Goal: Transaction & Acquisition: Purchase product/service

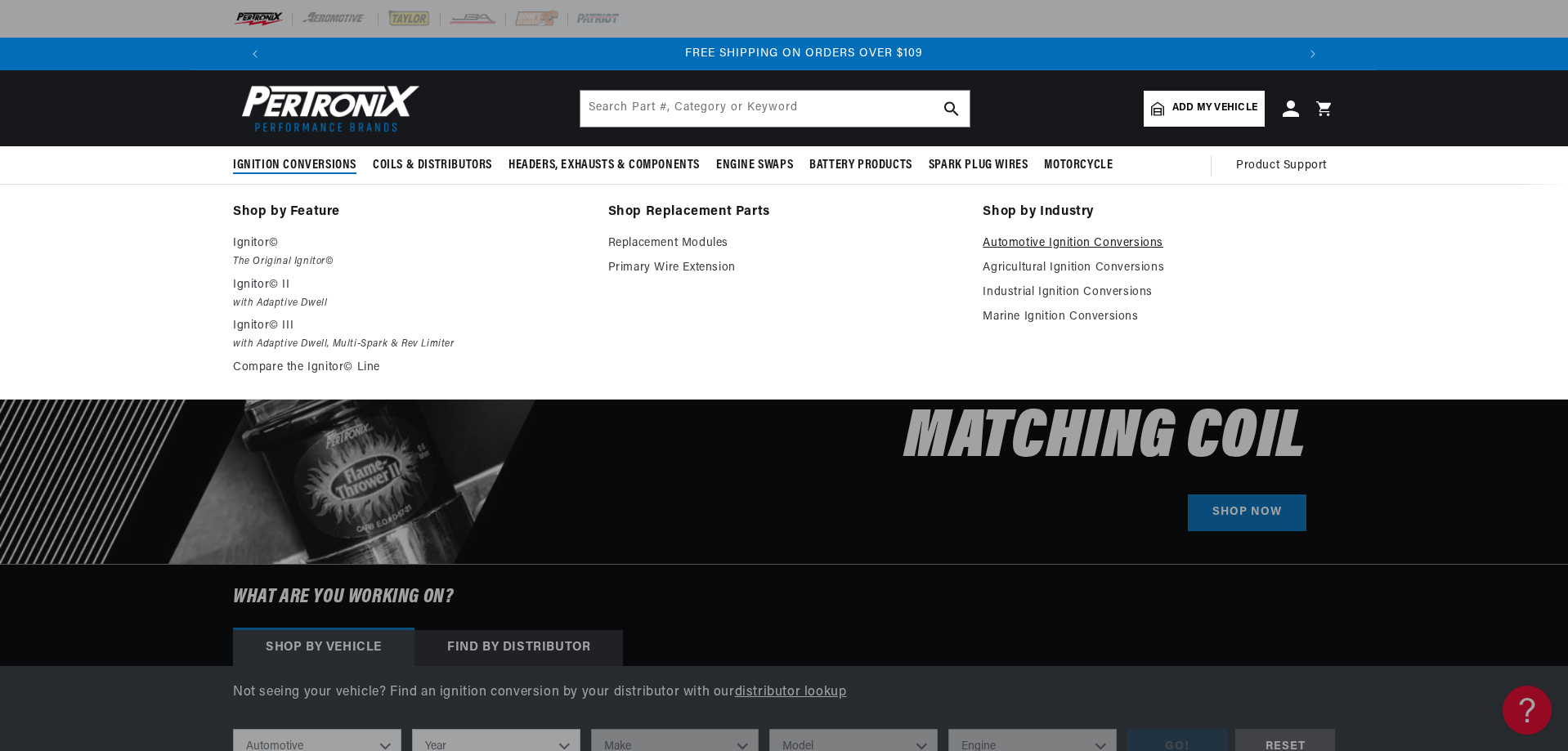
scroll to position [0, 2042]
click at [1081, 244] on link "Automotive Ignition Conversions" at bounding box center [1158, 243] width 352 height 19
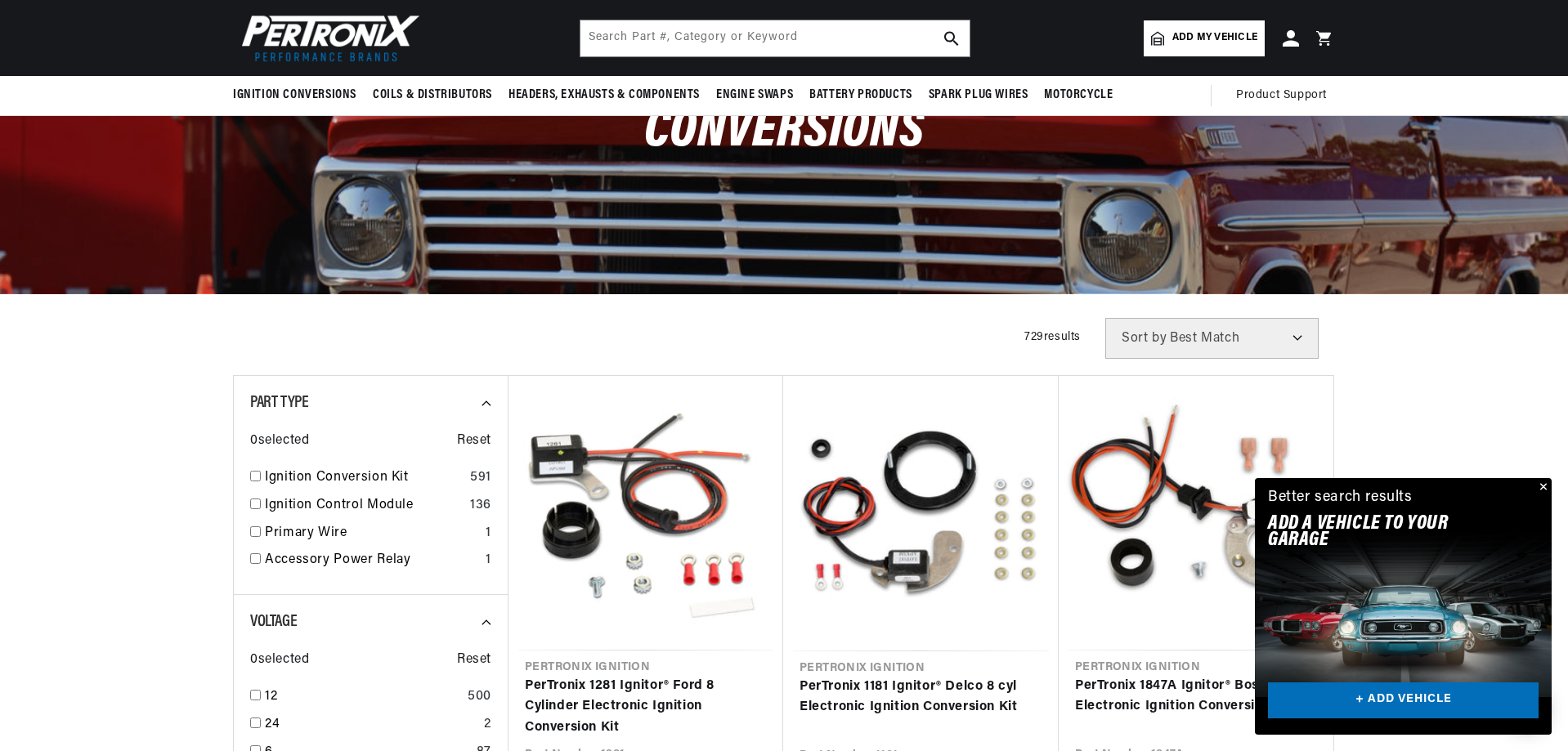
scroll to position [0, 200]
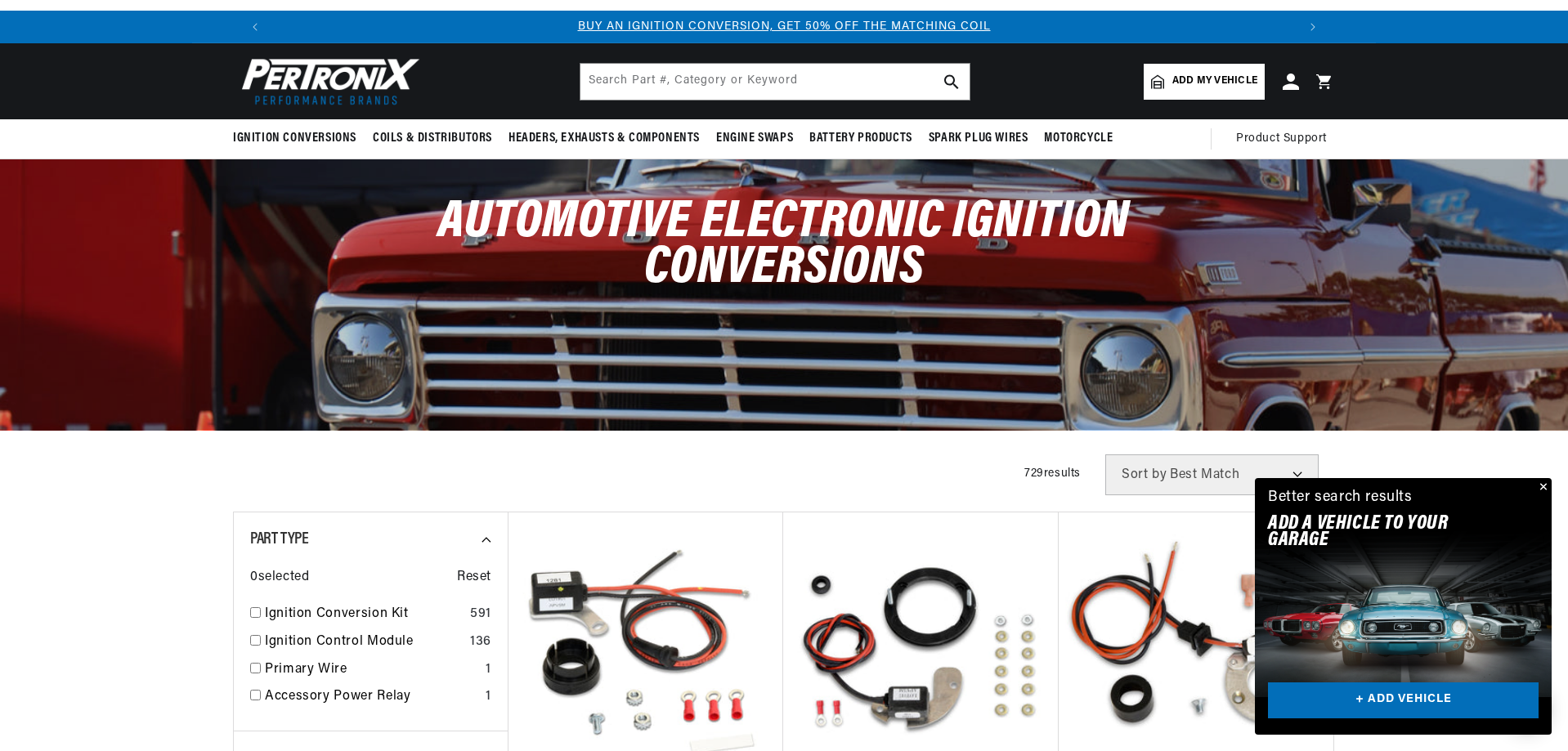
click at [1171, 77] on link "Add my vehicle" at bounding box center [1204, 81] width 121 height 36
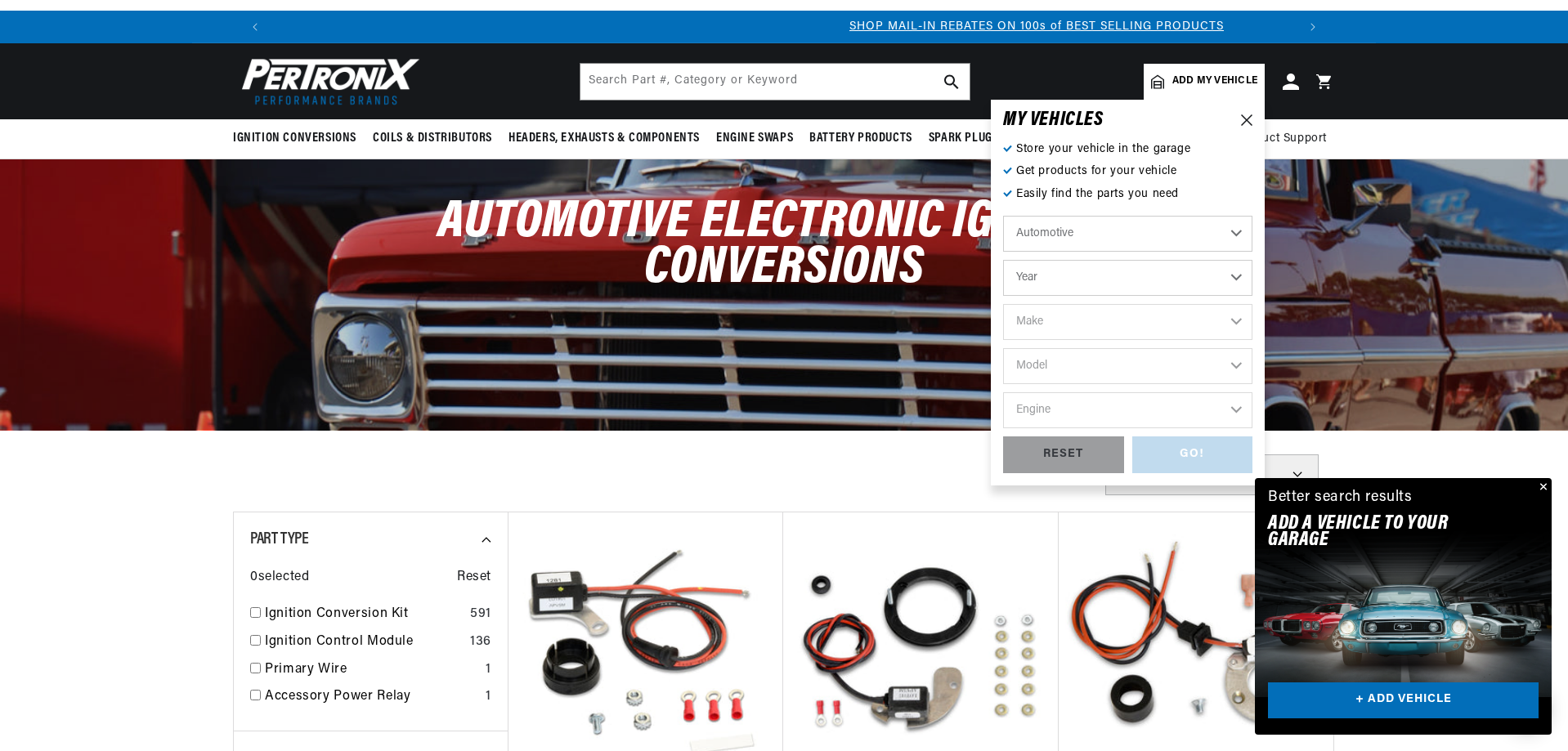
click at [1082, 235] on select "Automotive Agricultural Industrial Marine Motorcycle" at bounding box center [1128, 233] width 250 height 36
click at [1062, 241] on select "Automotive Agricultural Industrial Marine Motorcycle" at bounding box center [1128, 233] width 250 height 36
click at [1068, 280] on select "Year 2022 2021 2020 2019 2018 2017 2016 2015 2014 2013 2012 2011 2010 2009 2008…" at bounding box center [1128, 277] width 250 height 36
select select "1965"
click at [1003, 260] on select "Year 2022 2021 2020 2019 2018 2017 2016 2015 2014 2013 2012 2011 2010 2009 2008…" at bounding box center [1128, 277] width 250 height 36
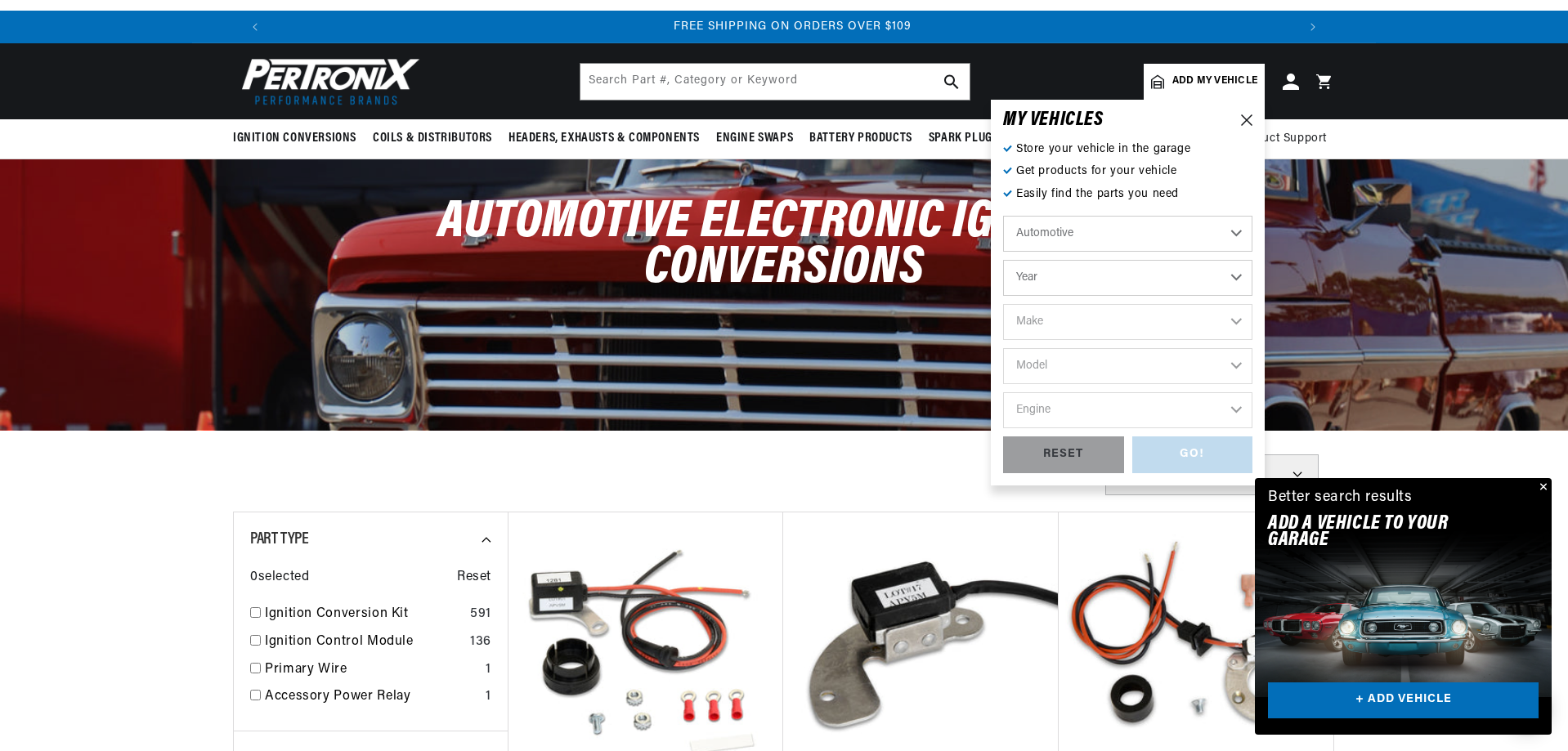
select select "1965"
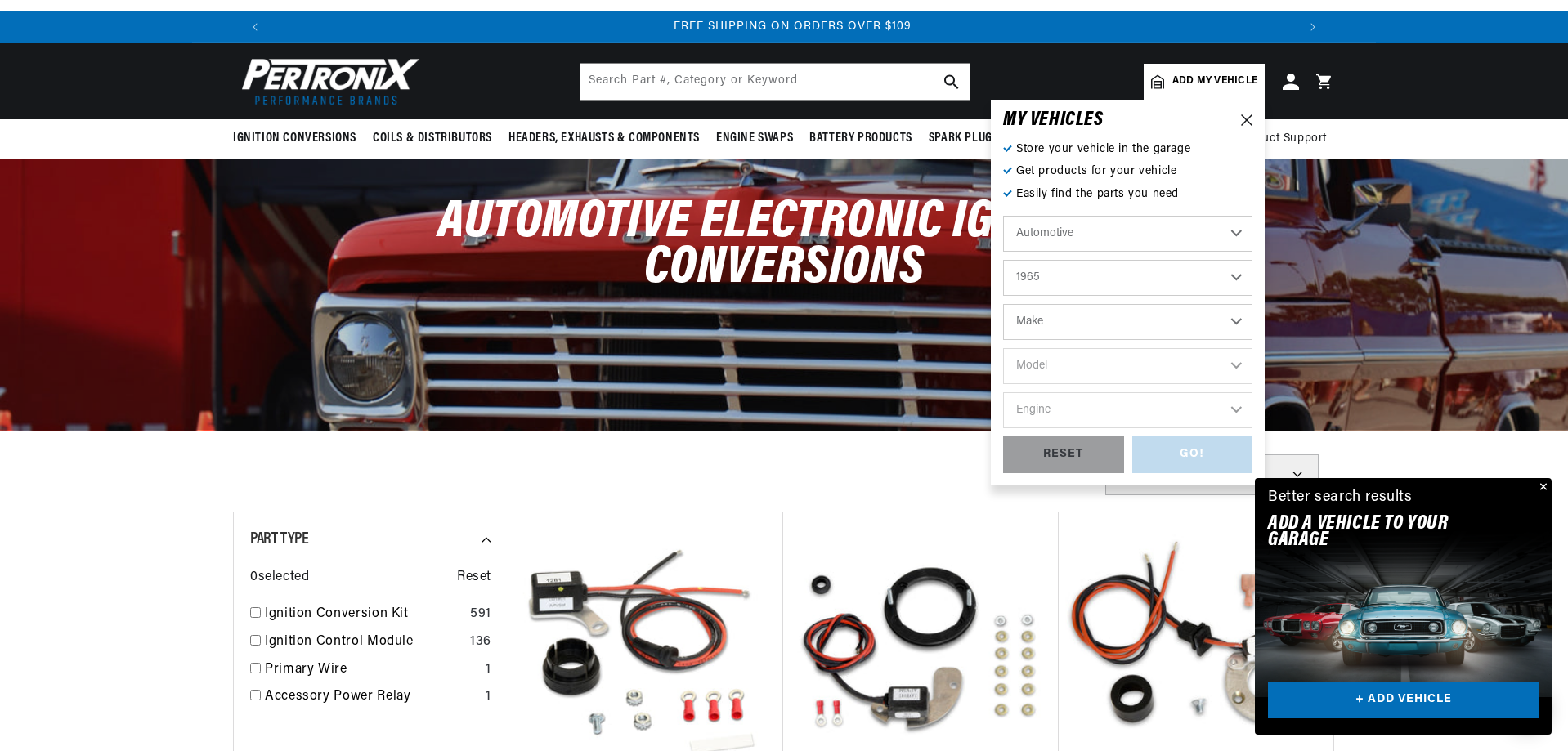
click at [1067, 318] on select "Make Alfa Romeo American Motors Aston Martin Austin Austin Healey Avanti Bentle…" at bounding box center [1128, 321] width 250 height 36
select select "Ford"
click at [1003, 304] on select "Make Alfa Romeo American Motors Aston Martin Austin Austin Healey Avanti Bentle…" at bounding box center [1128, 321] width 250 height 36
select select "Ford"
click at [1033, 373] on select "Model Club Wagon Country Sedan Country Squire Custom Custom 500 Econoline F-100…" at bounding box center [1128, 366] width 250 height 36
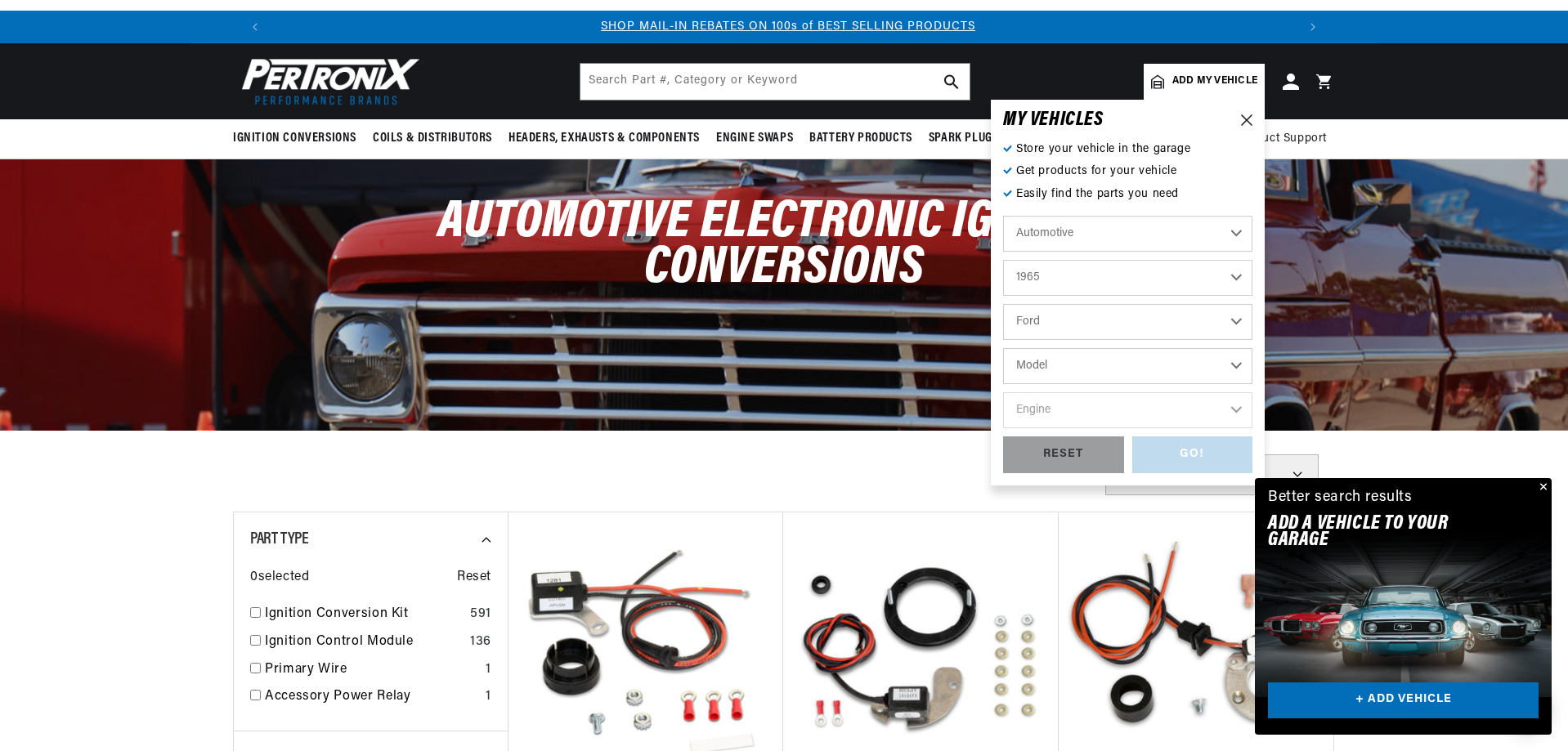
select select "Falcon"
click at [1003, 348] on select "Model Club Wagon Country Sedan Country Squire Custom Custom 500 Econoline F-100…" at bounding box center [1128, 366] width 250 height 36
select select "Falcon"
click at [1094, 410] on select "Engine 4.1L 144cid / 2.4L 170cid / 2.8L 200cid / 3.3L 260cid / 4.3L 289cid / 4.…" at bounding box center [1128, 410] width 250 height 36
select select "170cid-2.8L"
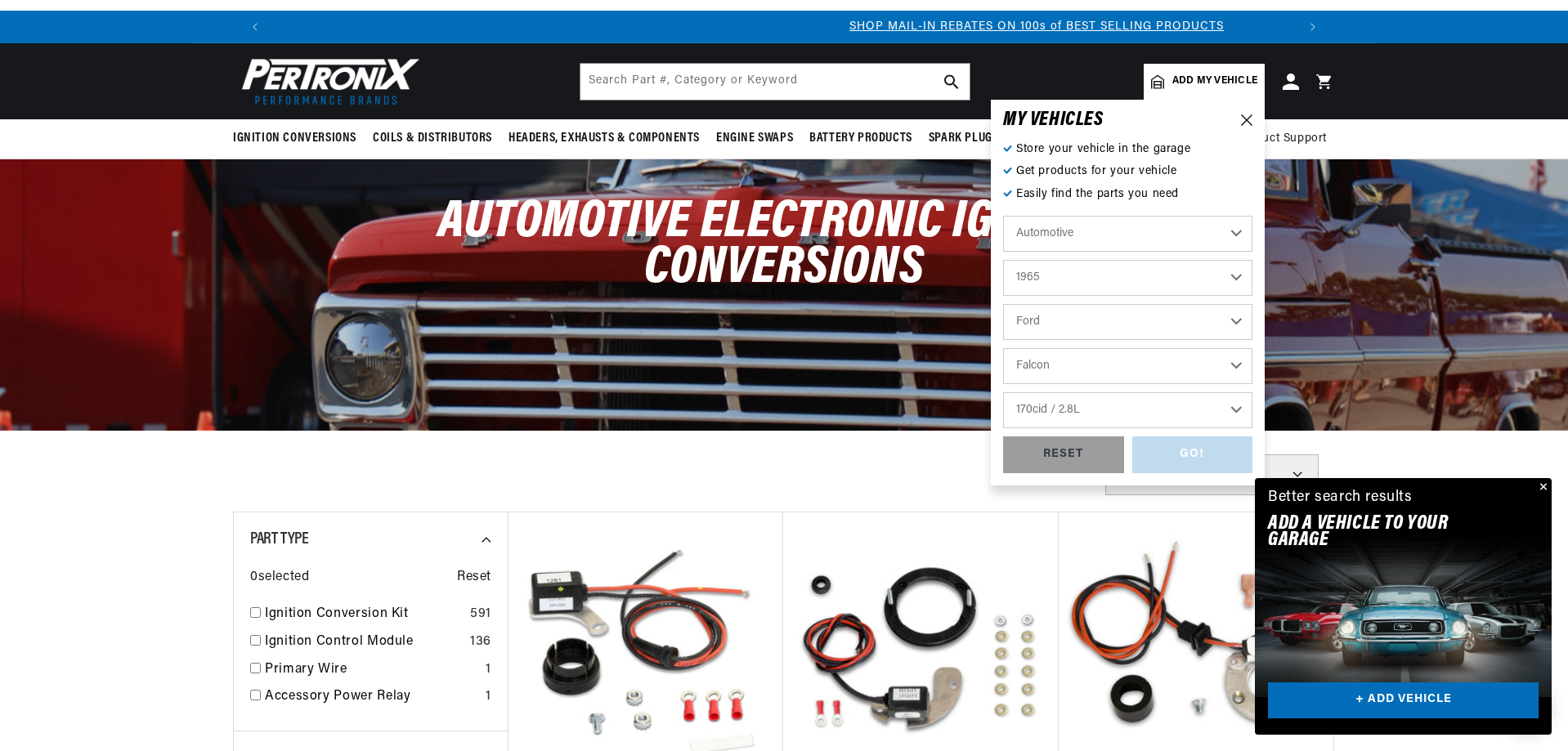
click at [1003, 392] on select "Engine 4.1L 144cid / 2.4L 170cid / 2.8L 200cid / 3.3L 260cid / 4.3L 289cid / 4.…" at bounding box center [1128, 410] width 250 height 36
select select "170cid-2.8L"
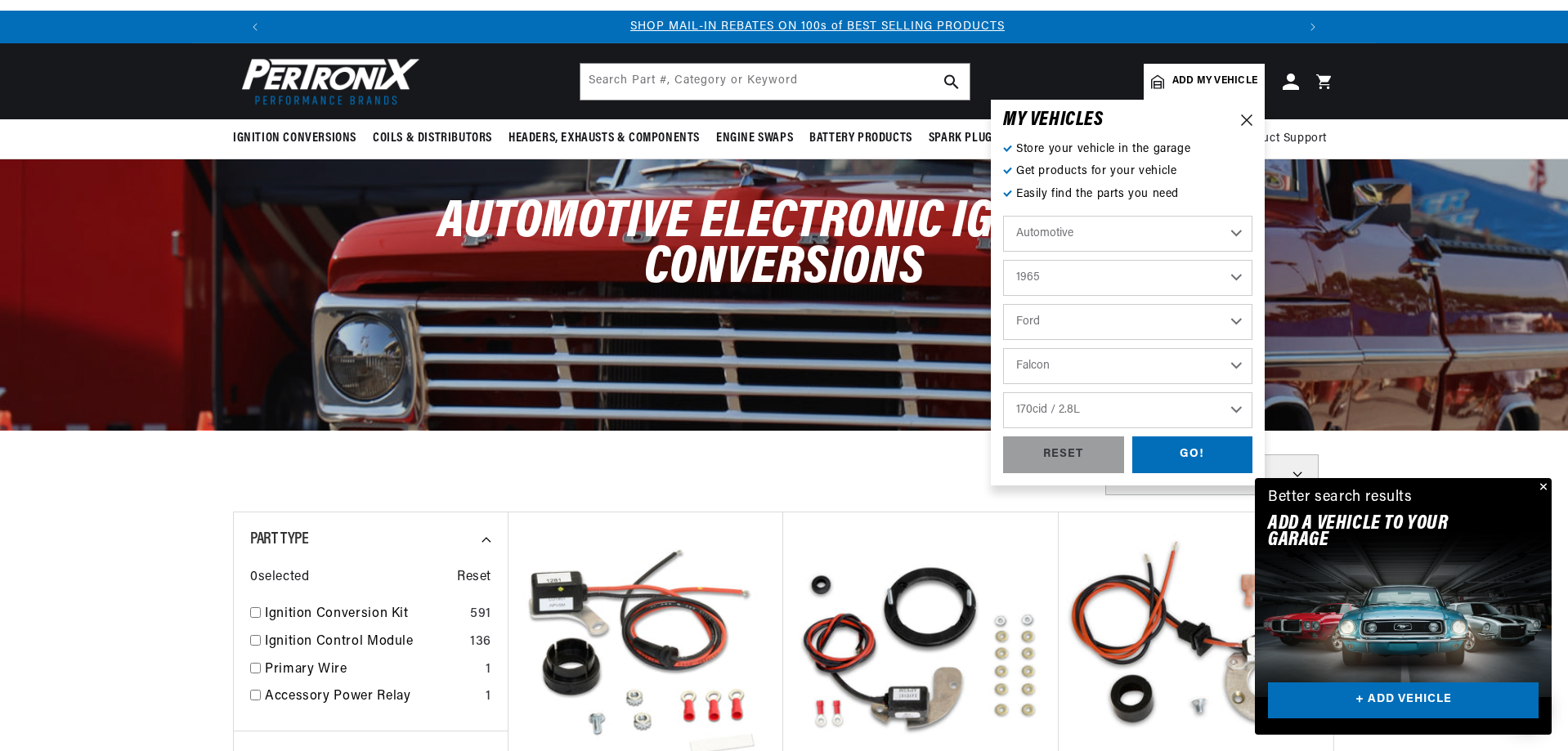
scroll to position [0, 1021]
click at [1163, 447] on div "GO!" at bounding box center [1192, 455] width 121 height 37
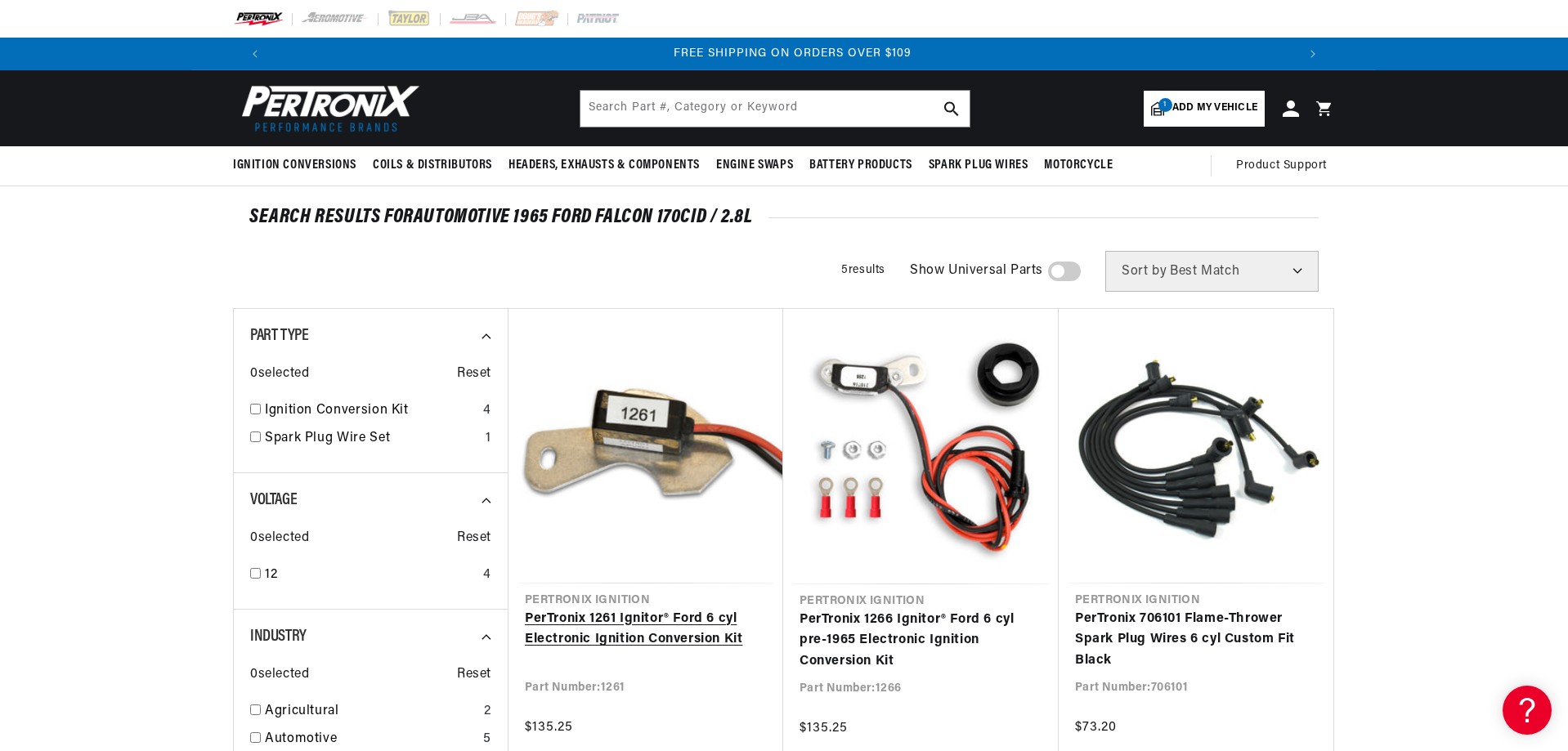
click at [601, 609] on link "PerTronix 1261 Ignitor® Ford 6 cyl Electronic Ignition Conversion Kit" at bounding box center [645, 630] width 242 height 42
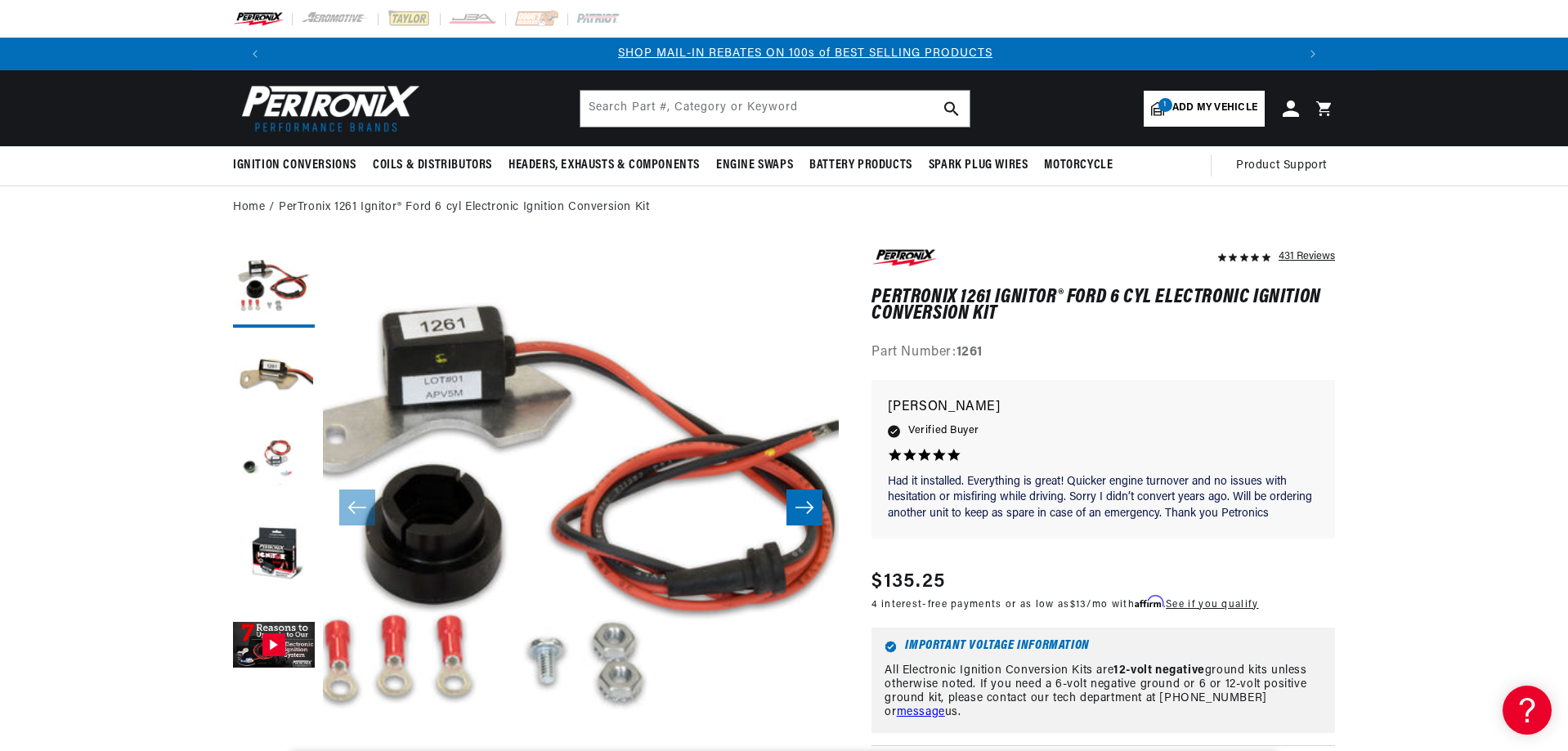
scroll to position [0, 1021]
